Goal: Task Accomplishment & Management: Use online tool/utility

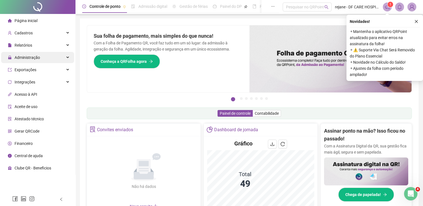
click at [43, 55] on div "Administração" at bounding box center [37, 57] width 73 height 11
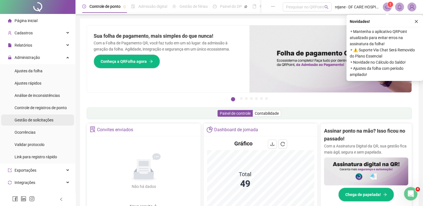
click at [42, 120] on span "Gestão de solicitações" at bounding box center [34, 120] width 39 height 4
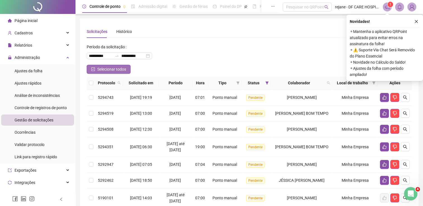
click at [97, 67] on button "Selecionar todos" at bounding box center [109, 69] width 44 height 9
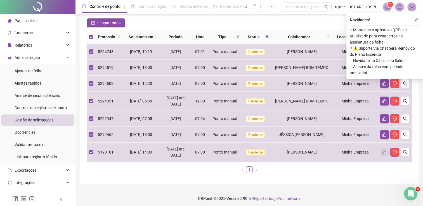
scroll to position [48, 0]
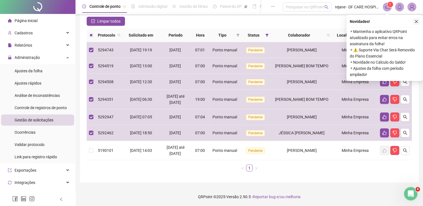
click at [415, 20] on icon "close" at bounding box center [416, 22] width 4 height 4
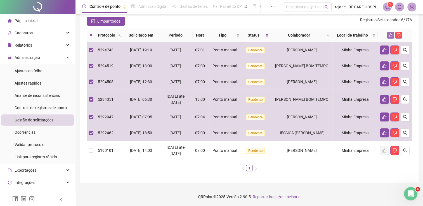
click at [390, 34] on icon "like" at bounding box center [391, 35] width 4 height 4
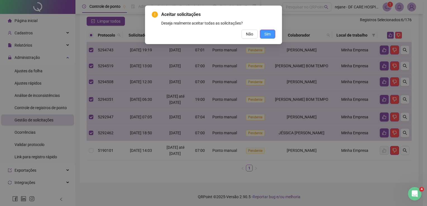
click at [270, 33] on span "Sim" at bounding box center [267, 34] width 6 height 6
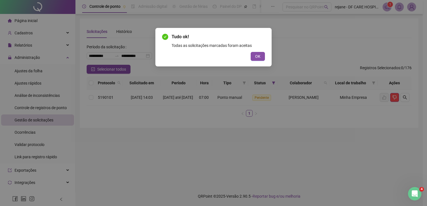
scroll to position [0, 0]
click at [261, 58] on span "OK" at bounding box center [257, 56] width 5 height 6
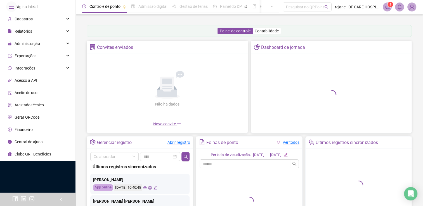
click at [251, 86] on div at bounding box center [331, 93] width 161 height 79
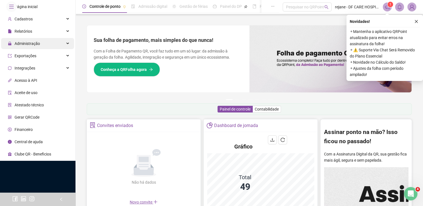
click at [40, 49] on div "Administração" at bounding box center [37, 43] width 73 height 11
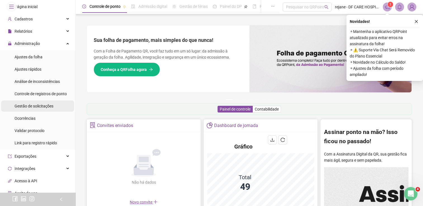
click at [33, 108] on span "Gestão de solicitações" at bounding box center [34, 106] width 39 height 4
